Goal: Task Accomplishment & Management: Complete application form

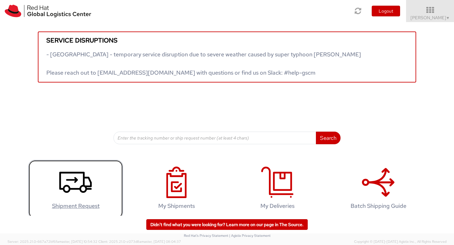
click at [79, 179] on icon at bounding box center [75, 183] width 32 height 32
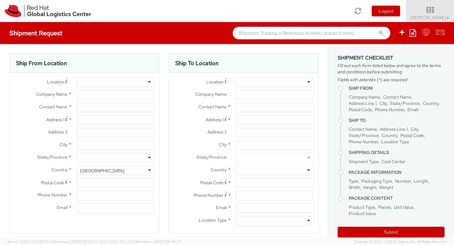
select select "512"
select select
click at [148, 83] on div at bounding box center [116, 82] width 78 height 9
type input "Red Hat"
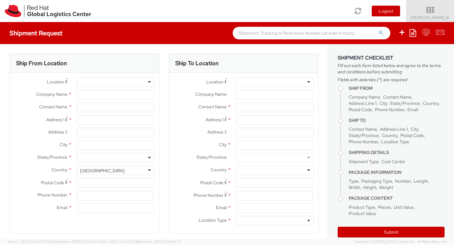
type input "[PERSON_NAME]"
type input "15712979788"
type input "kelllee@redhat.com"
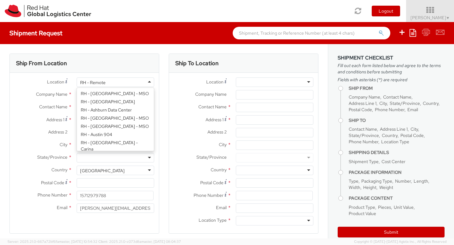
scroll to position [837, 0]
click at [147, 82] on div "RH - Remote" at bounding box center [116, 82] width 78 height 9
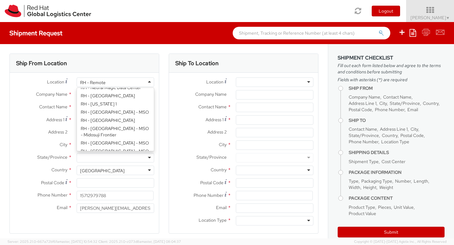
scroll to position [820, 0]
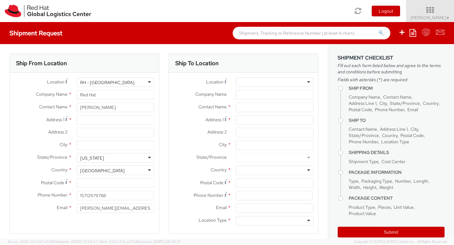
type input "Red Hat, Inc."
type input "100 East Davie Street"
type input "RALEIGH"
type input "27601"
type input "919-754-4950"
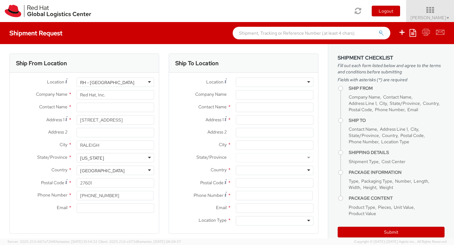
scroll to position [0, 0]
click at [99, 108] on input "text" at bounding box center [116, 107] width 78 height 9
paste input "Argiriou"
click at [160, 116] on div "Ship From Location Location * RH - Raleigh RH - Raleigh RH - Amsterdam - MSO RH…" at bounding box center [84, 148] width 159 height 188
click at [88, 109] on input "LisaArgiriou" at bounding box center [116, 107] width 78 height 9
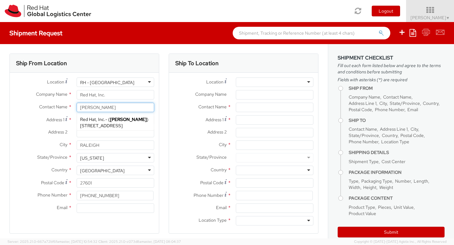
type input "Lisa Argiriou"
click at [110, 209] on input "Email *" at bounding box center [116, 208] width 78 height 9
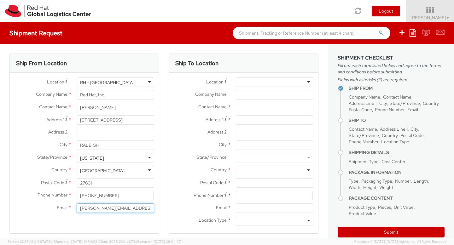
type input "kelllee@redhat.com"
click at [254, 81] on div at bounding box center [275, 82] width 78 height 9
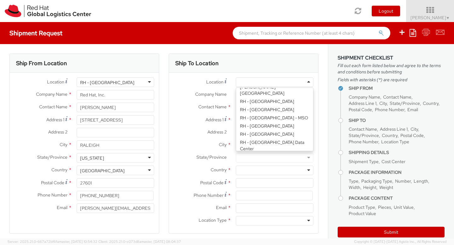
scroll to position [1042, 0]
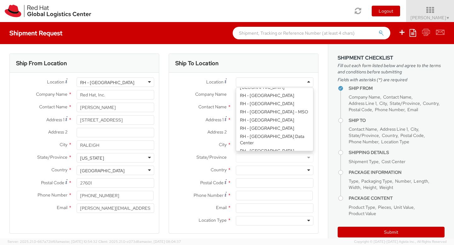
type input "Red Hat, Inc."
type input "1600 International Drive"
type input "Suite 800"
type input "MCLEAN"
type input "22102"
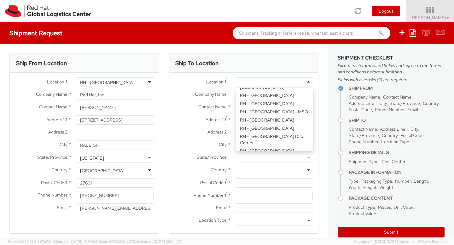
type input "703-748-2201"
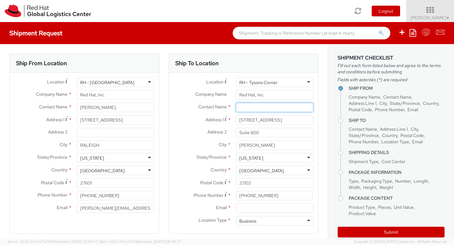
click at [261, 107] on input "text" at bounding box center [275, 107] width 78 height 9
type input "[PERSON_NAME]"
click at [318, 120] on div "Ship To Location Location * RH - Tysons Corner RH - Tysons Corner RH - Amsterda…" at bounding box center [243, 148] width 159 height 188
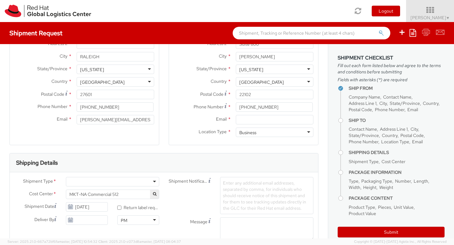
scroll to position [92, 0]
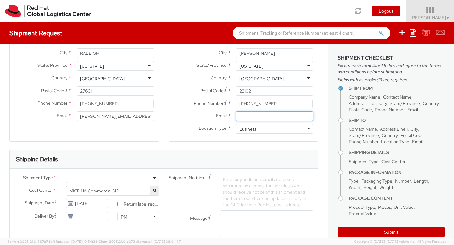
click at [265, 117] on input "Email *" at bounding box center [275, 116] width 78 height 9
type input "kelllee@redhat.com"
click at [313, 148] on div "Ship To Location Location * RH - Tysons Corner RH - Tysons Corner RH - Amsterda…" at bounding box center [244, 56] width 150 height 188
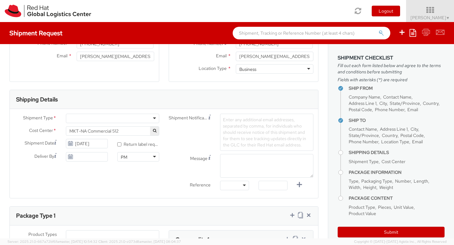
scroll to position [152, 0]
click at [152, 119] on div at bounding box center [112, 117] width 93 height 9
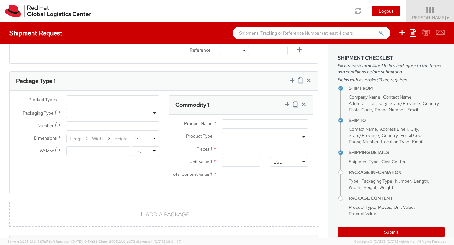
scroll to position [294, 0]
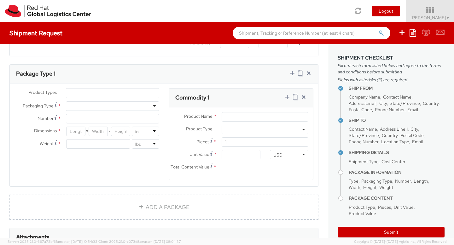
click at [81, 107] on div at bounding box center [112, 105] width 93 height 9
click at [77, 119] on input "Number *" at bounding box center [112, 118] width 93 height 9
type input "1"
click at [74, 132] on input "number" at bounding box center [75, 131] width 19 height 9
type input "24"
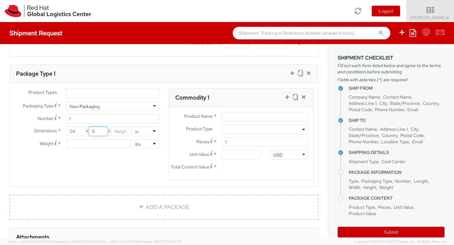
type input "8"
click at [123, 131] on input "number" at bounding box center [120, 131] width 19 height 9
click at [96, 133] on input "8" at bounding box center [98, 131] width 19 height 9
click at [123, 130] on input "1" at bounding box center [120, 131] width 19 height 9
type input "12"
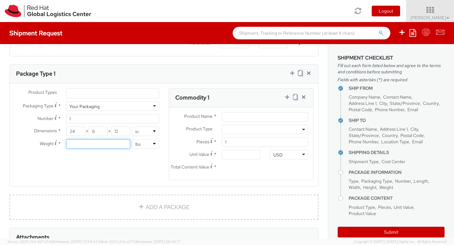
click at [102, 145] on input "number" at bounding box center [98, 143] width 64 height 9
type input "8"
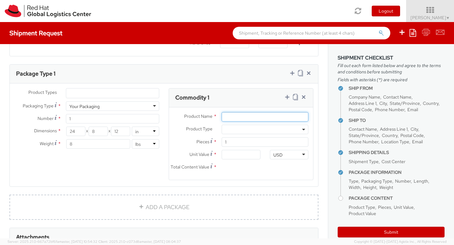
click at [236, 116] on input "Product Name *" at bounding box center [264, 116] width 87 height 9
type input "RH Event Supplies"
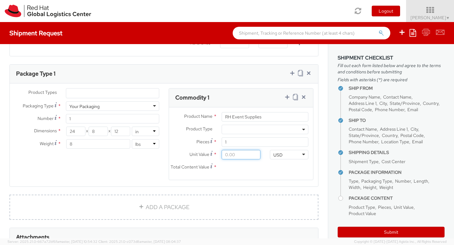
click at [225, 156] on input "Unit Value *" at bounding box center [240, 154] width 38 height 9
type input "5.00"
type input "50.00"
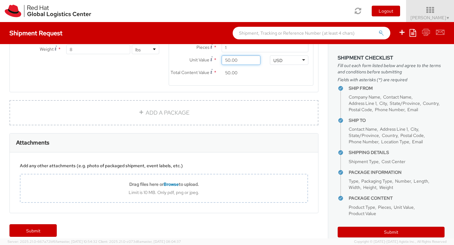
scroll to position [402, 0]
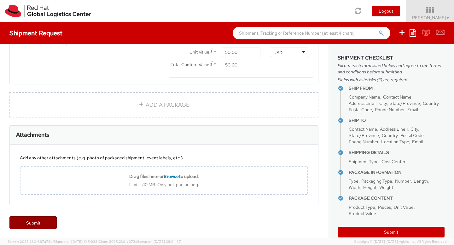
click at [36, 225] on link "Submit" at bounding box center [32, 222] width 47 height 13
